Goal: Find specific page/section: Find specific page/section

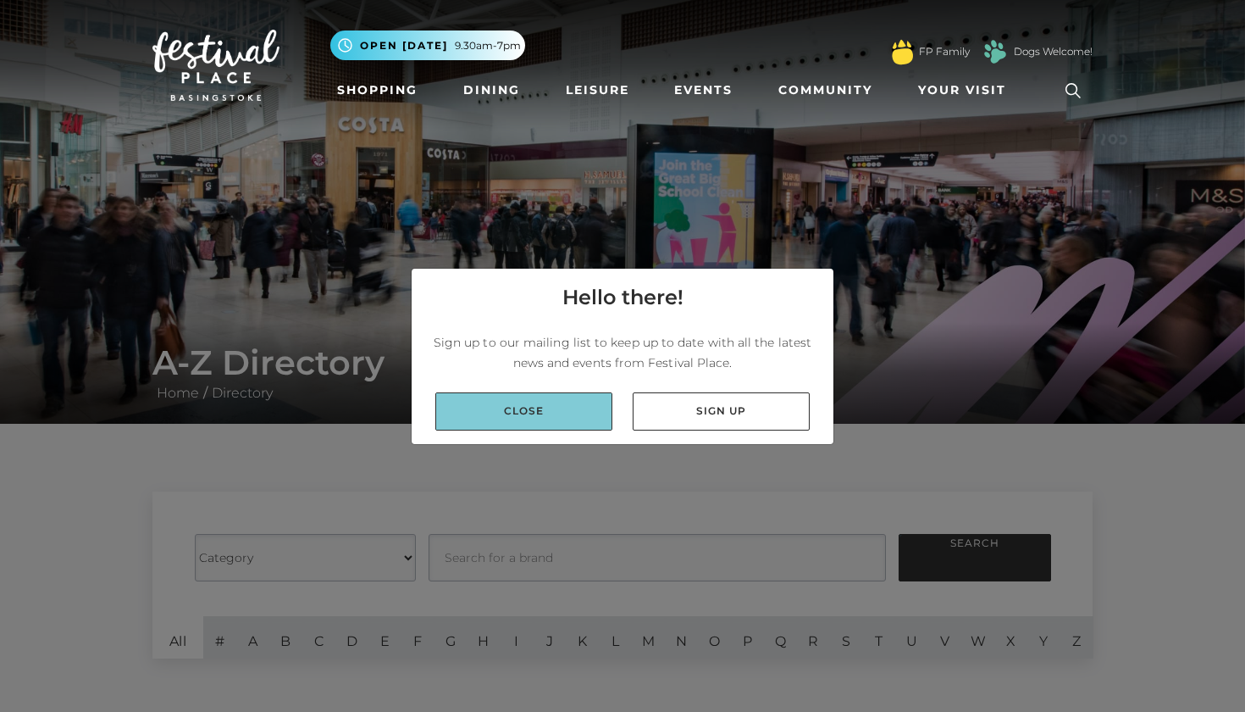
click at [551, 414] on link "Close" at bounding box center [523, 411] width 177 height 38
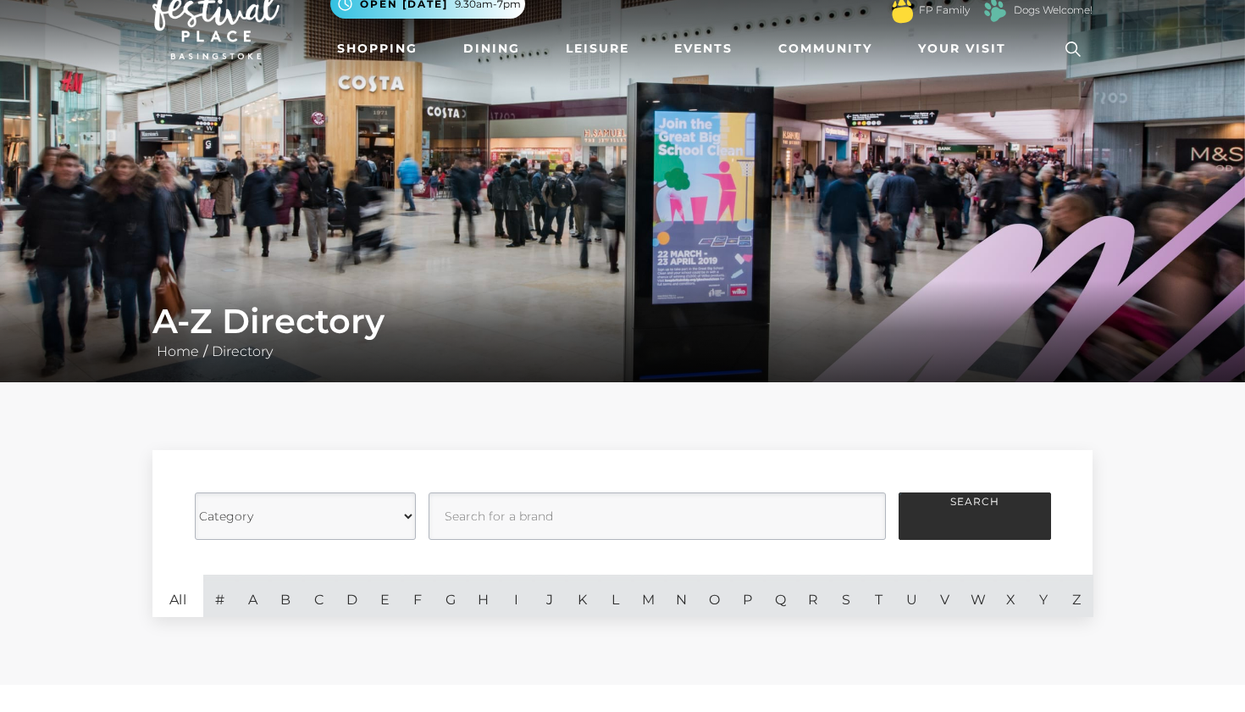
scroll to position [53, 0]
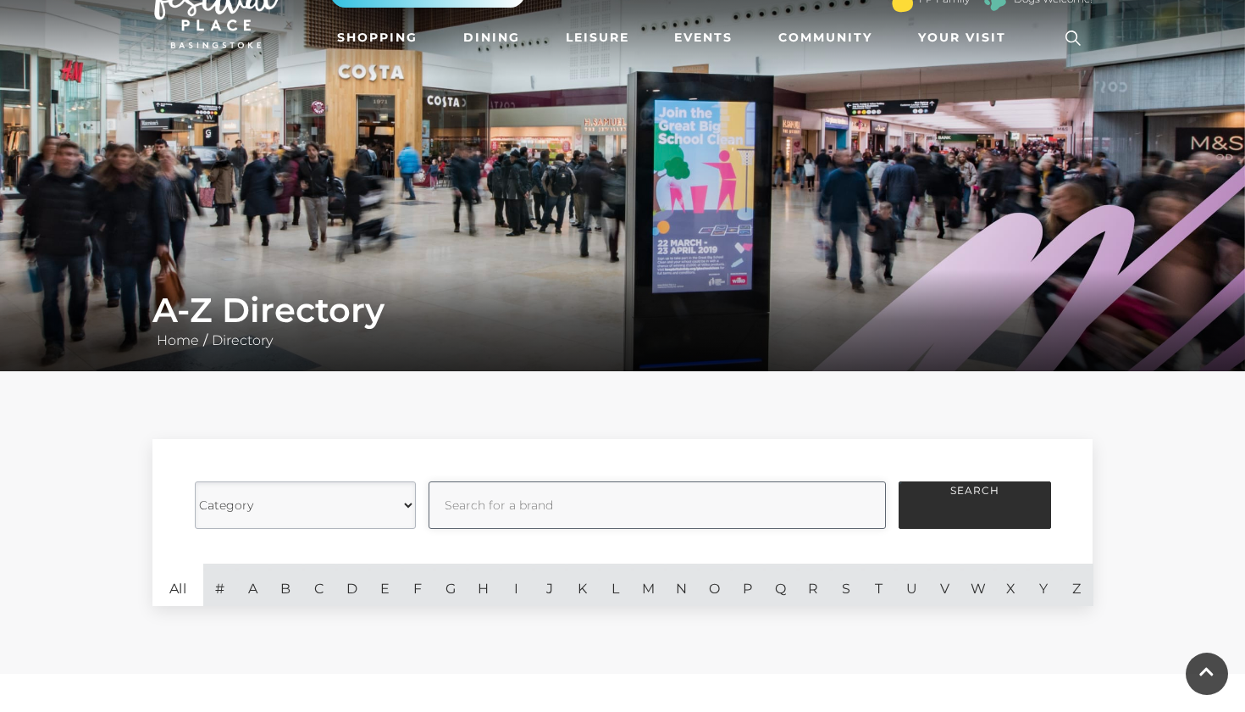
click at [464, 509] on input "text" at bounding box center [658, 504] width 458 height 47
type input "yours"
click at [951, 515] on button "Search" at bounding box center [975, 504] width 153 height 47
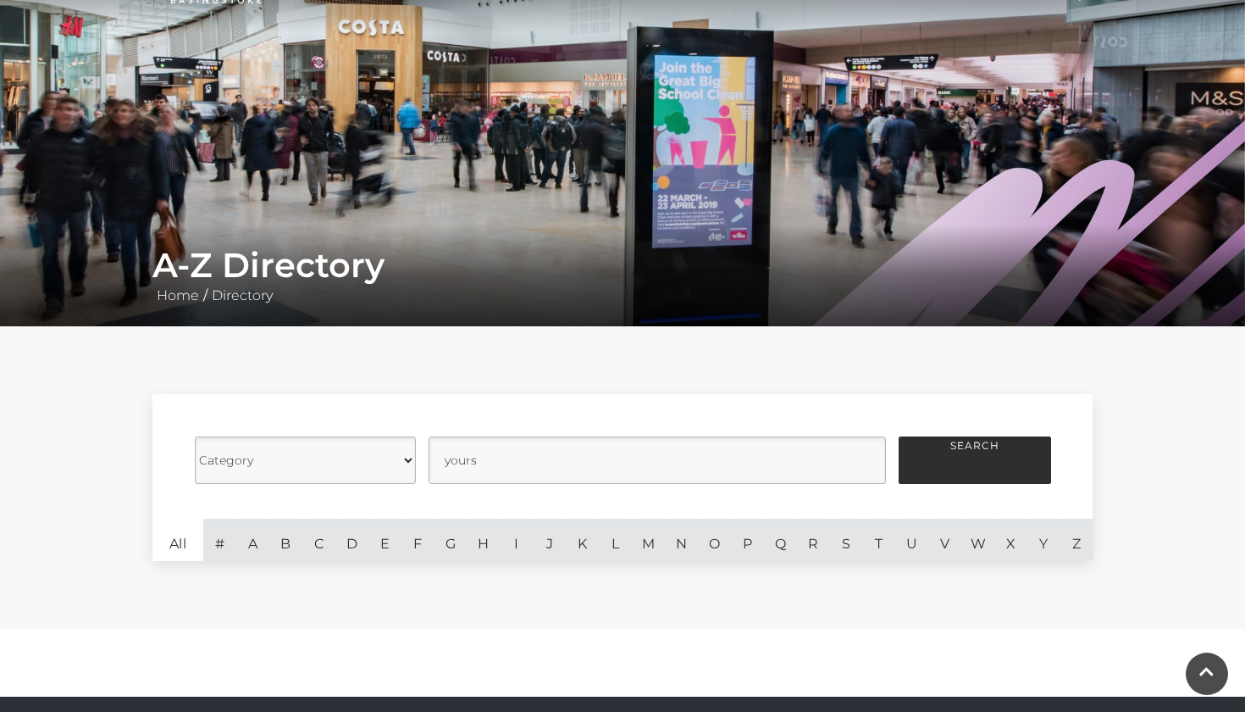
scroll to position [97, 0]
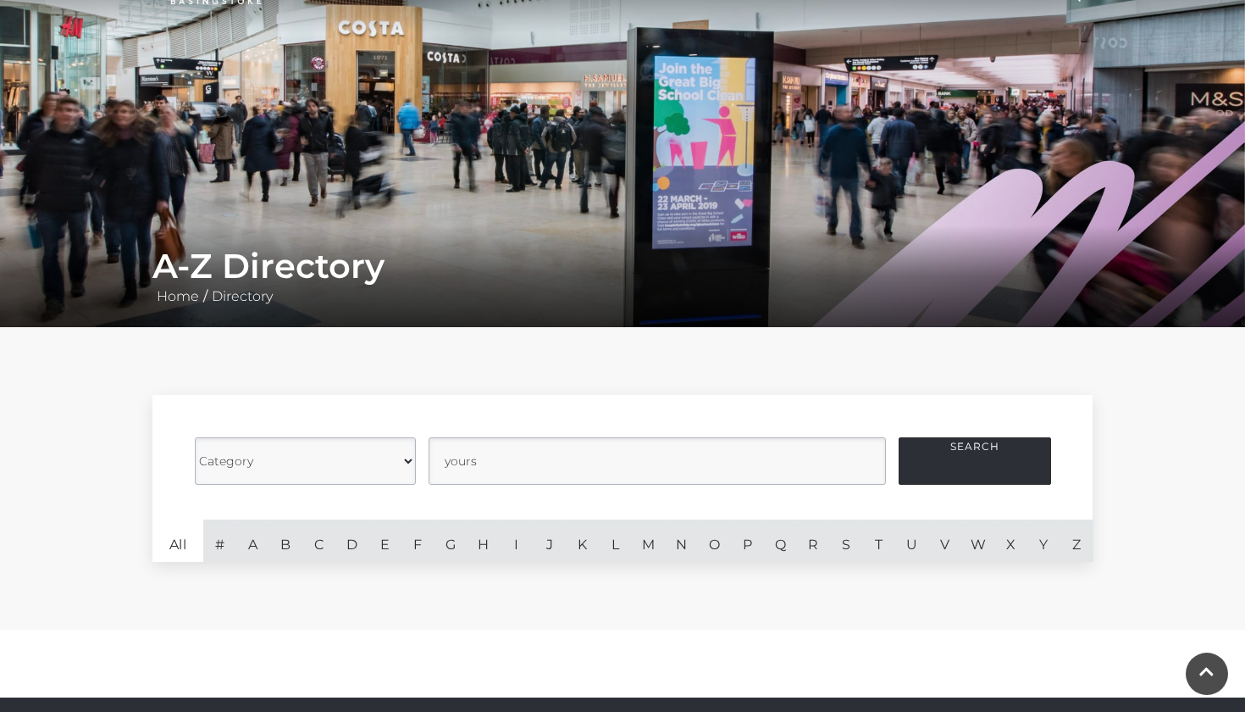
click at [980, 473] on button "Search" at bounding box center [975, 460] width 153 height 47
select select "20847"
click at [962, 455] on button "Search" at bounding box center [975, 460] width 153 height 47
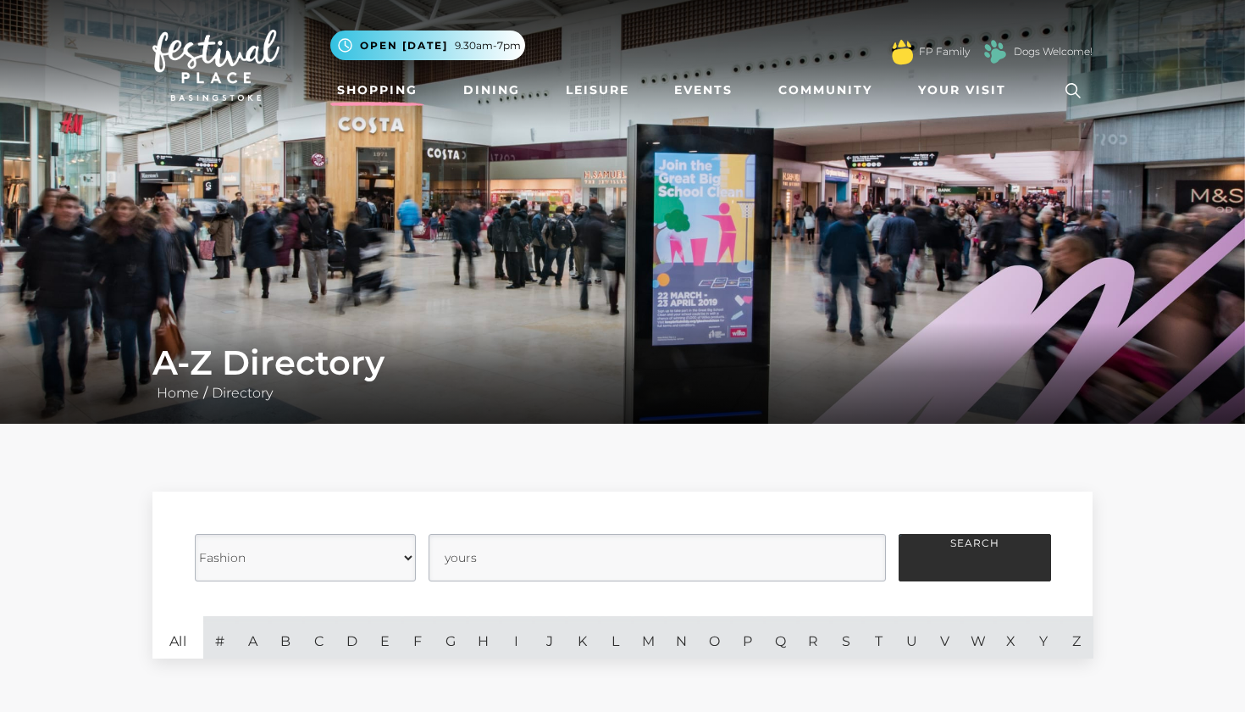
click at [403, 91] on link "Shopping" at bounding box center [377, 90] width 94 height 31
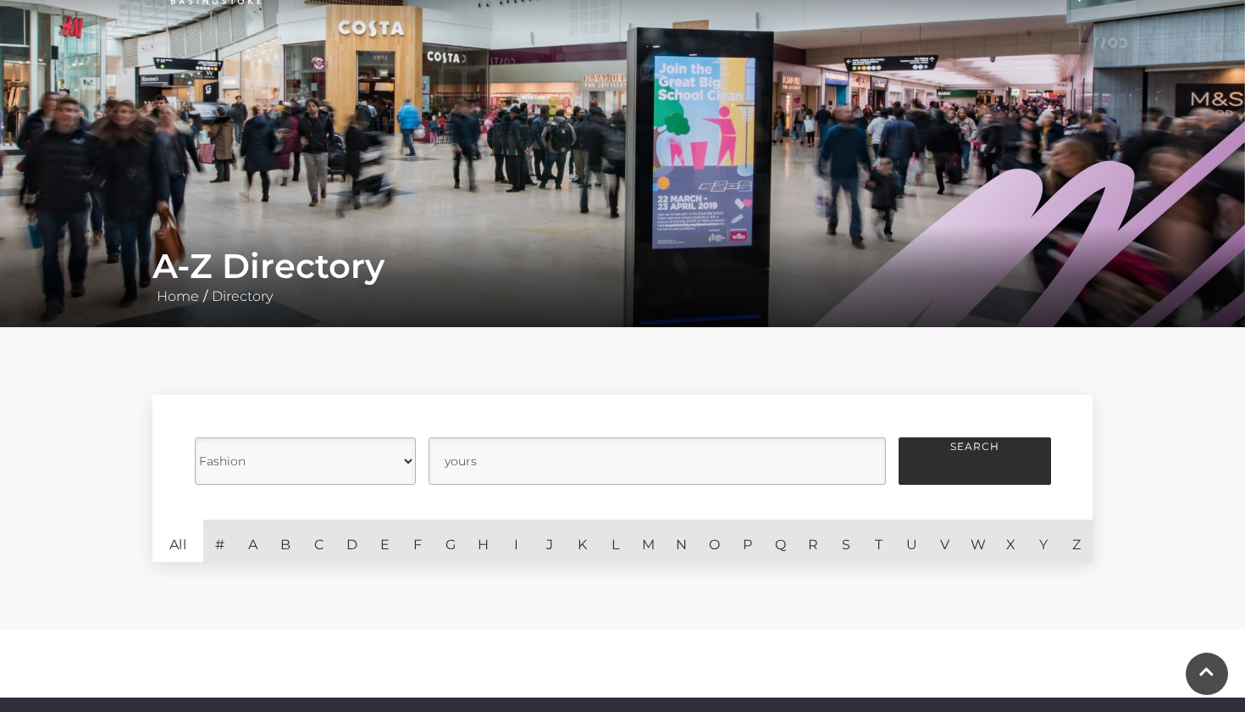
scroll to position [53, 0]
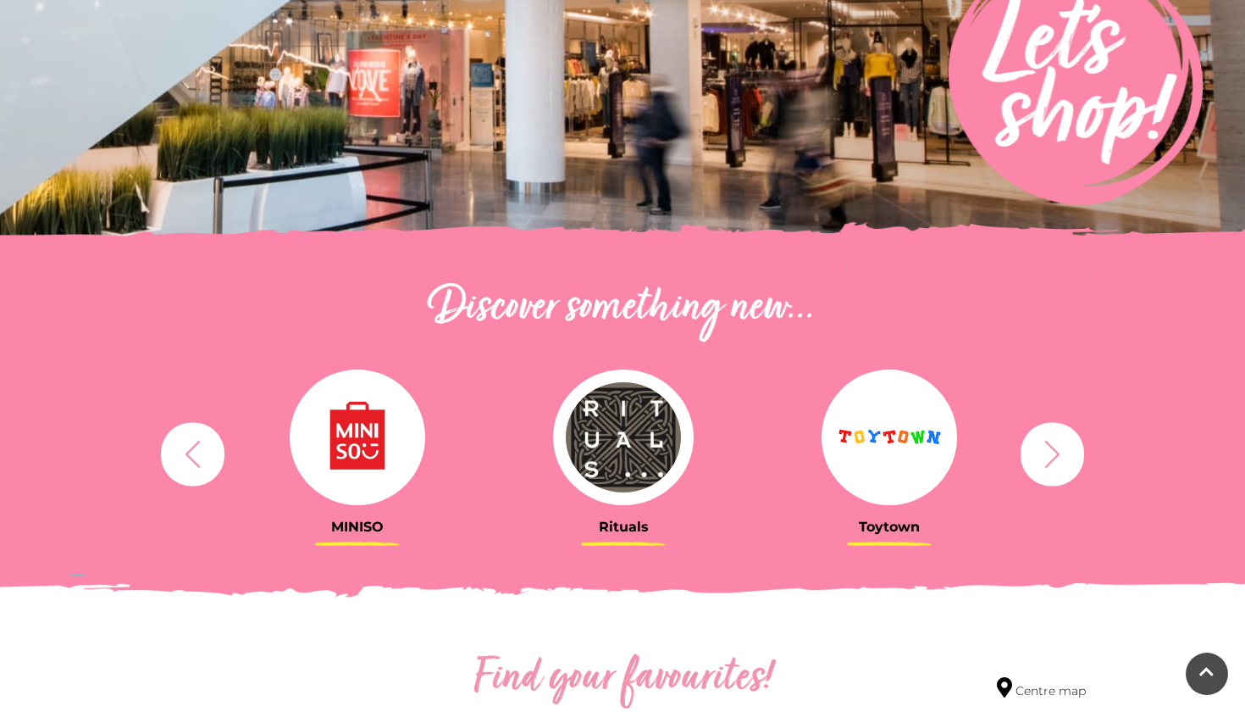
scroll to position [356, 0]
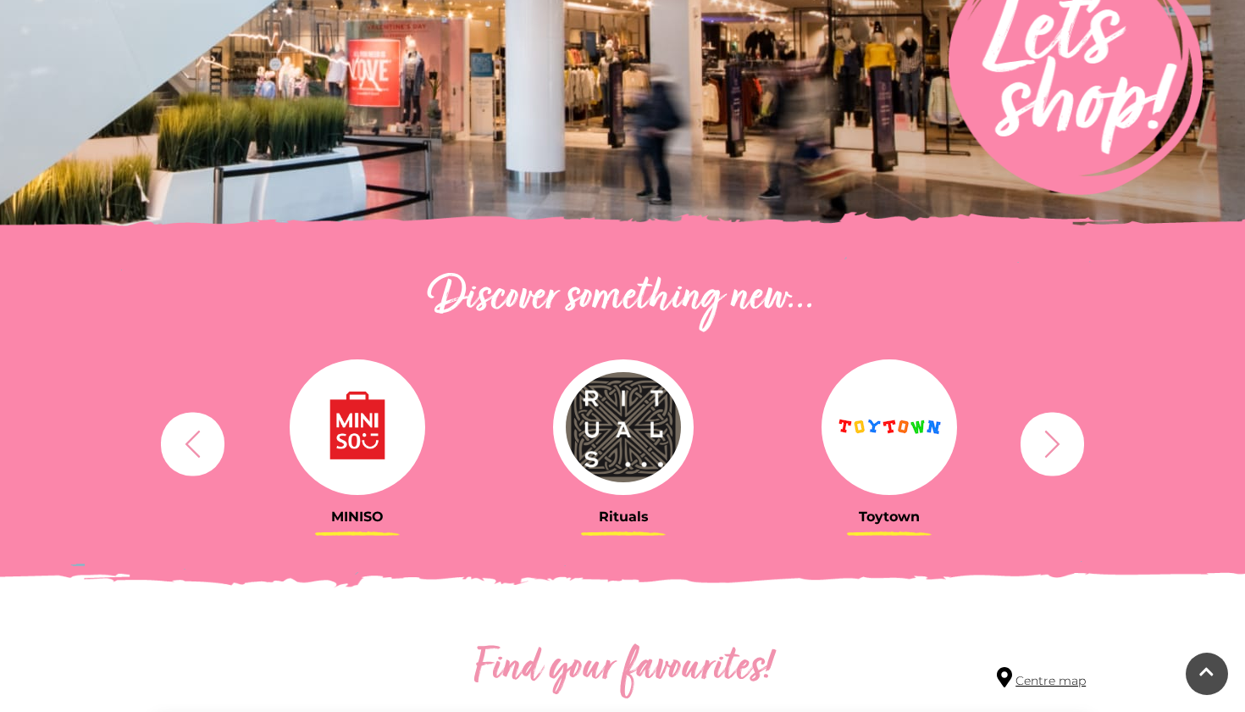
click at [1040, 680] on link "Centre map" at bounding box center [1041, 678] width 89 height 23
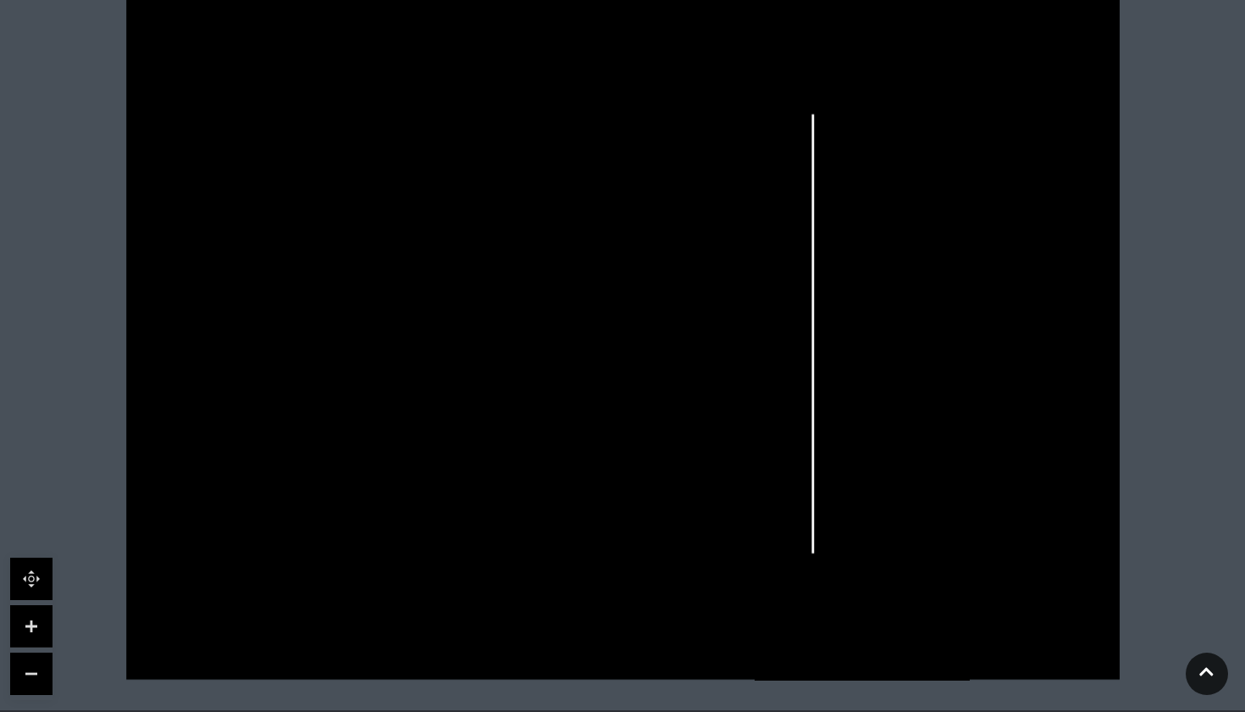
scroll to position [478, 0]
click at [324, 501] on rect at bounding box center [316, 508] width 21 height 32
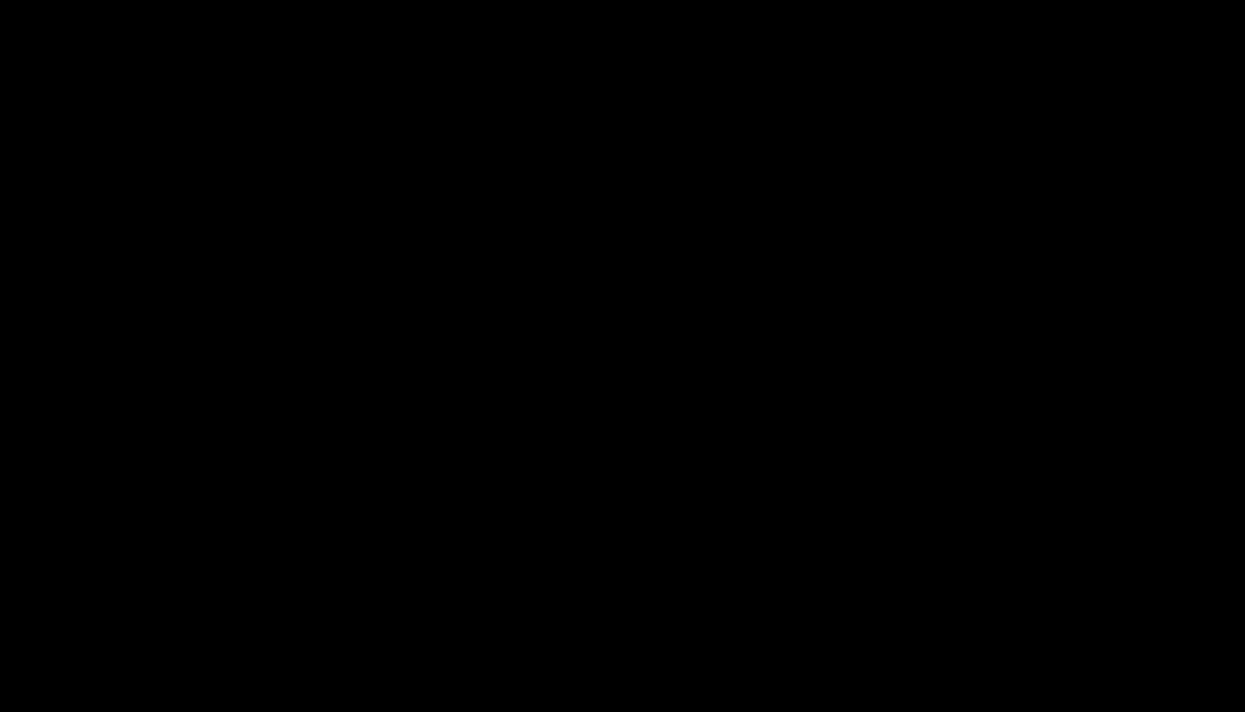
scroll to position [413, 0]
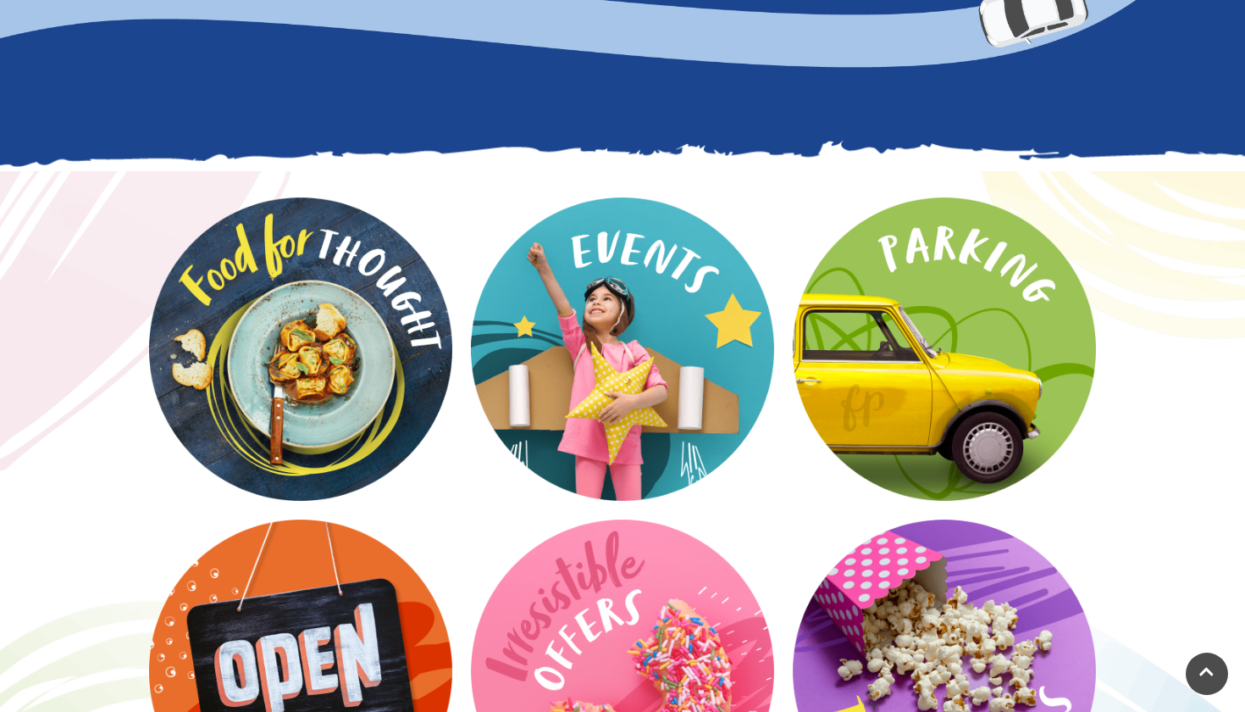
scroll to position [2106, 0]
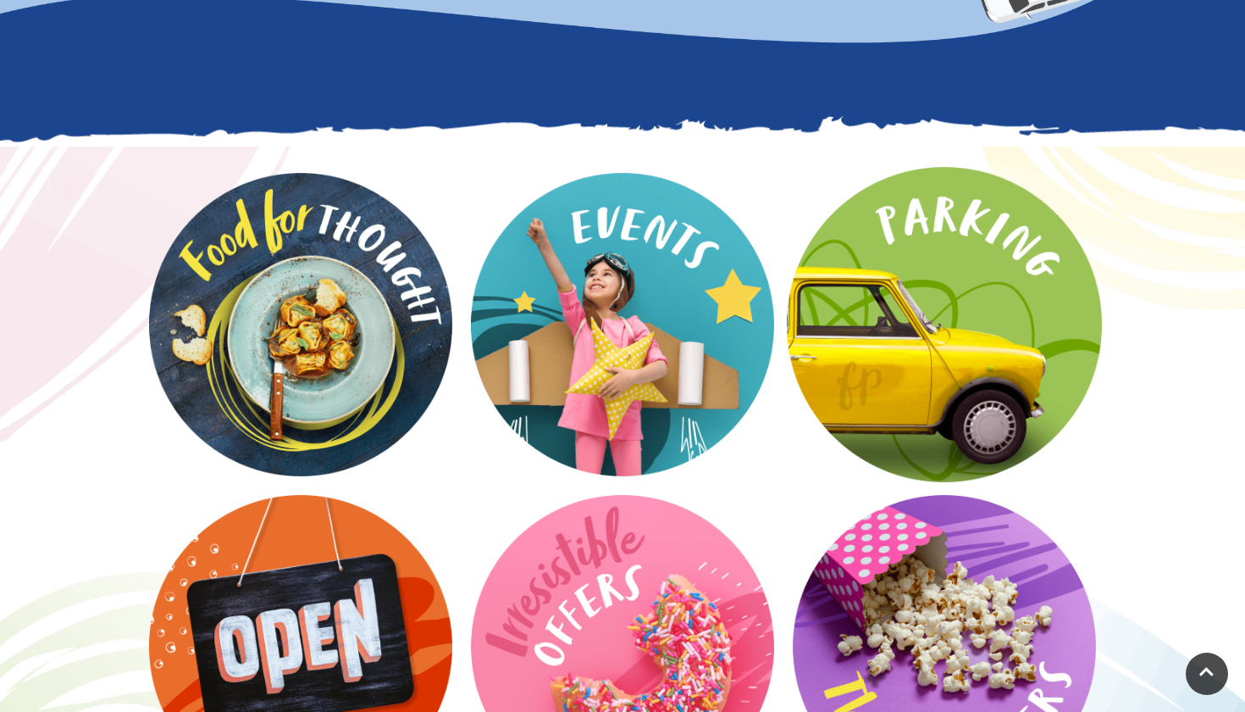
click at [862, 319] on video at bounding box center [944, 324] width 315 height 315
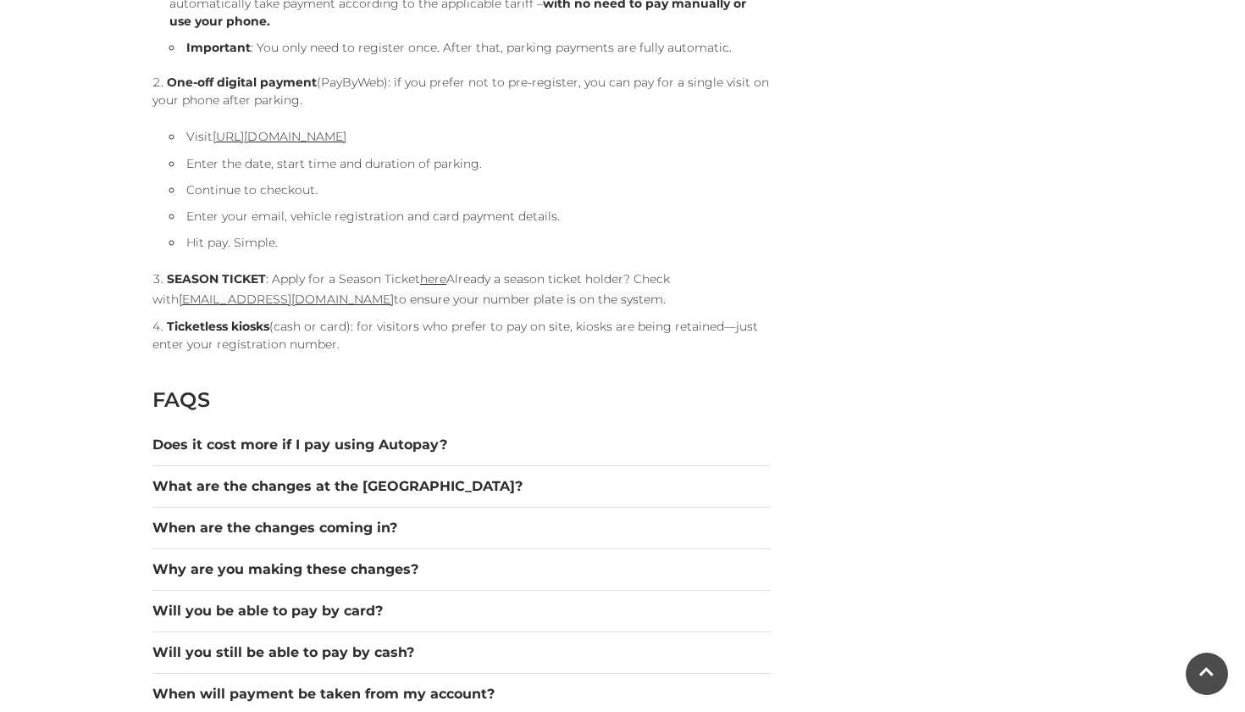
scroll to position [2011, 0]
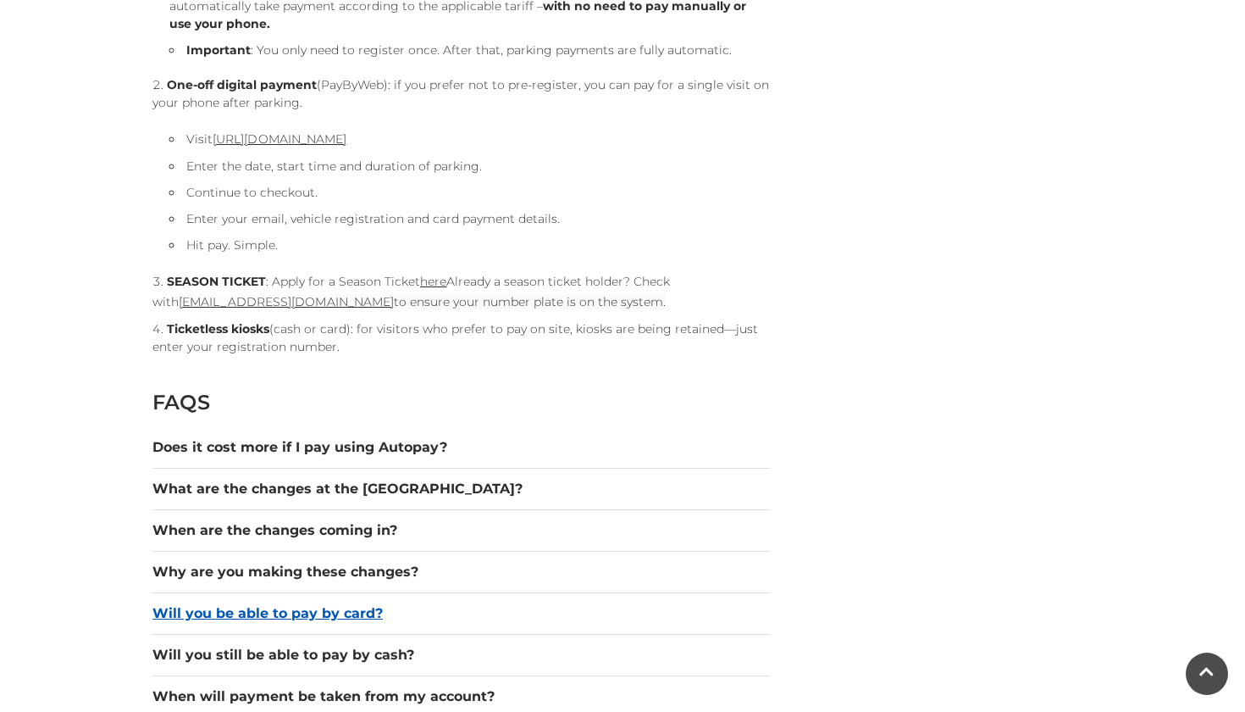
click at [354, 613] on button "Will you be able to pay by card?" at bounding box center [462, 613] width 618 height 20
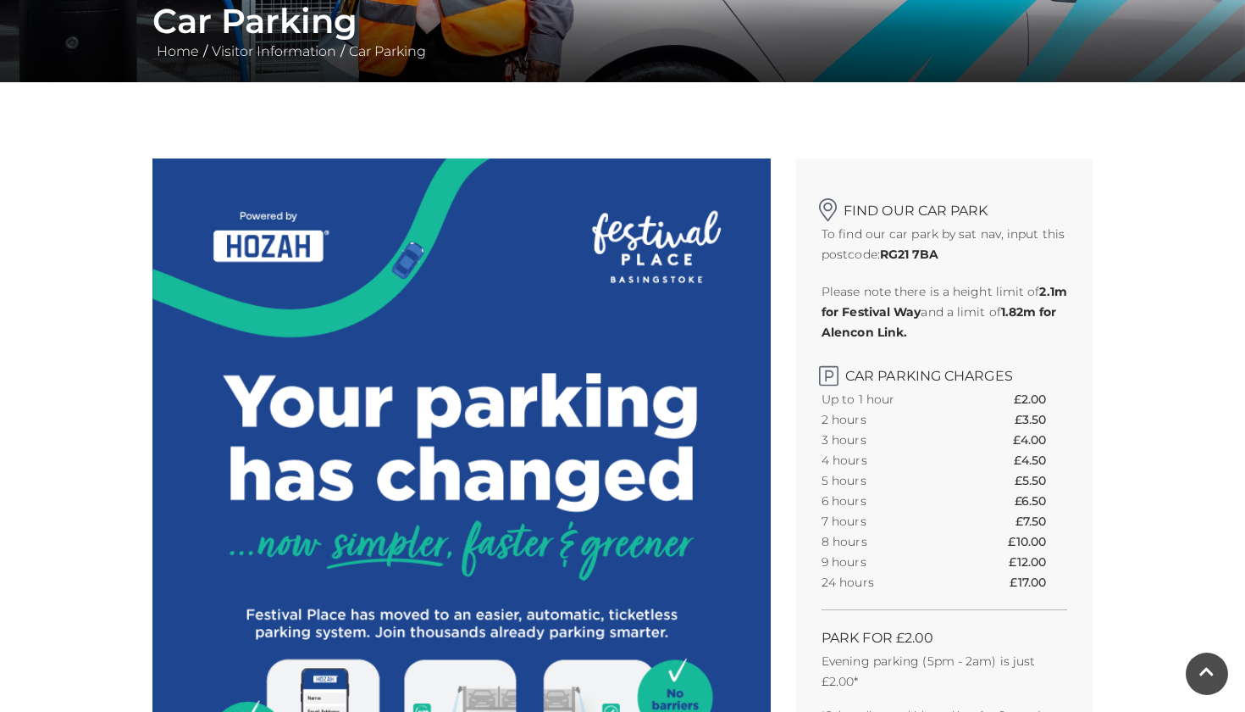
scroll to position [258, 0]
